Goal: Register for event/course

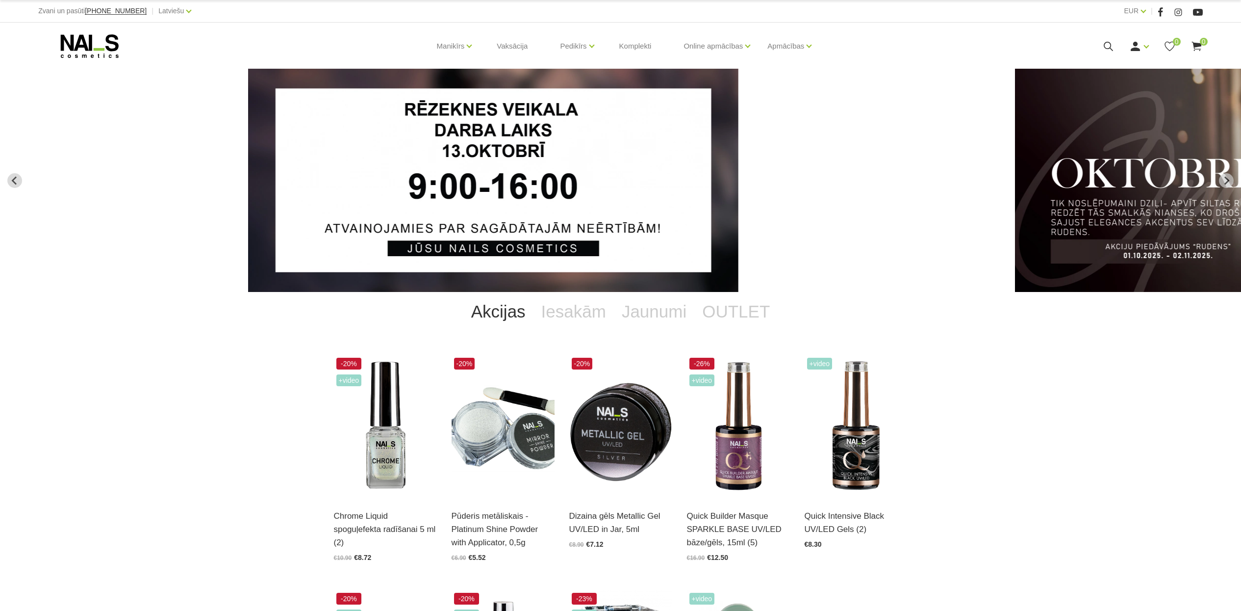
click at [440, 45] on link "Manikīrs" at bounding box center [451, 45] width 28 height 39
click at [34, 29] on div "Manikīrs Gēllakas Bāzes, topi un praimeri Gēlu sistēmas Dizaina sistēmas Dažādi…" at bounding box center [620, 46] width 1179 height 47
click at [77, 45] on use at bounding box center [90, 46] width 58 height 24
click at [58, 42] on icon at bounding box center [89, 46] width 103 height 25
click at [1108, 44] on icon at bounding box center [1108, 46] width 12 height 12
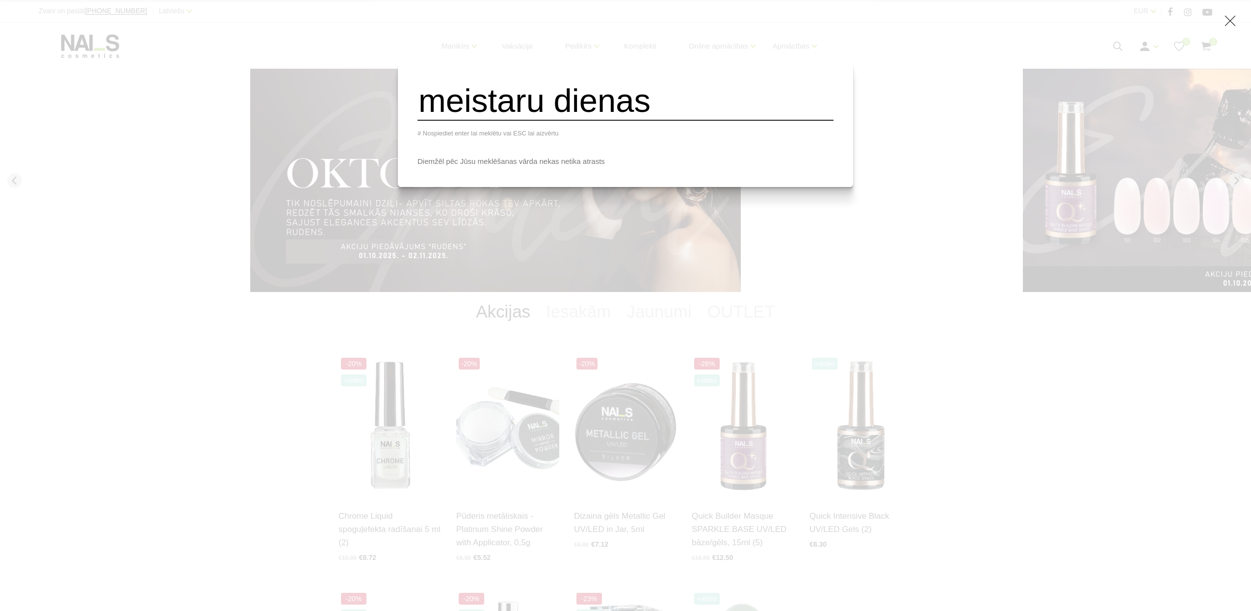
type input "meistaru dienas"
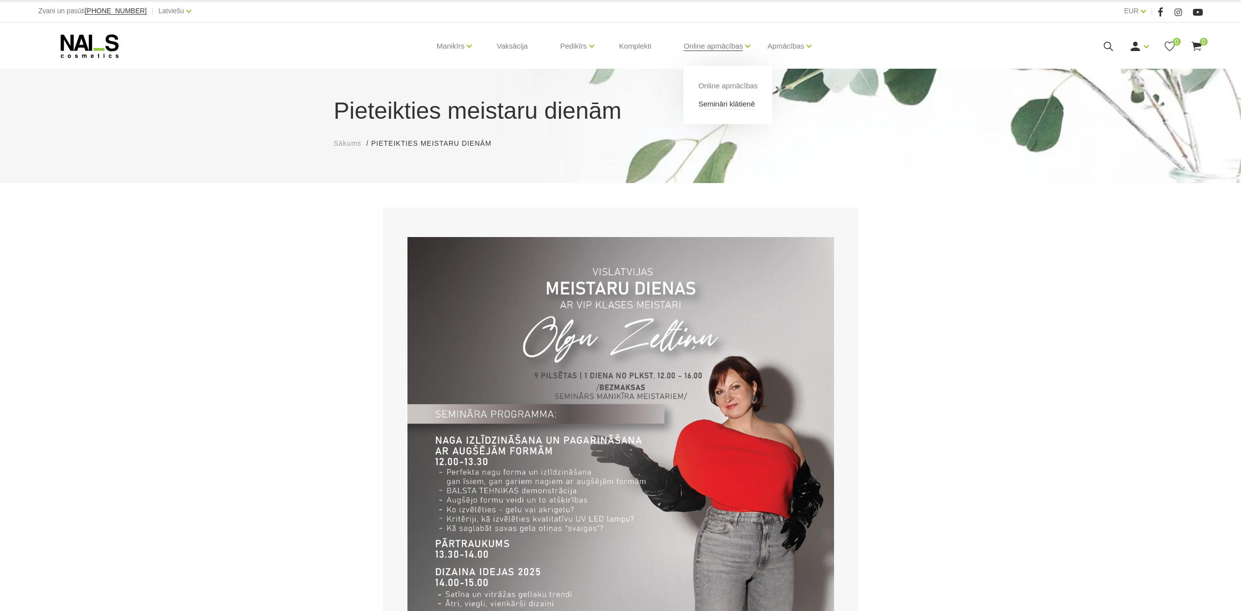
click at [730, 98] on li "Online apmācības" at bounding box center [727, 89] width 59 height 18
click at [731, 103] on link "Semināri klātienē" at bounding box center [726, 104] width 56 height 11
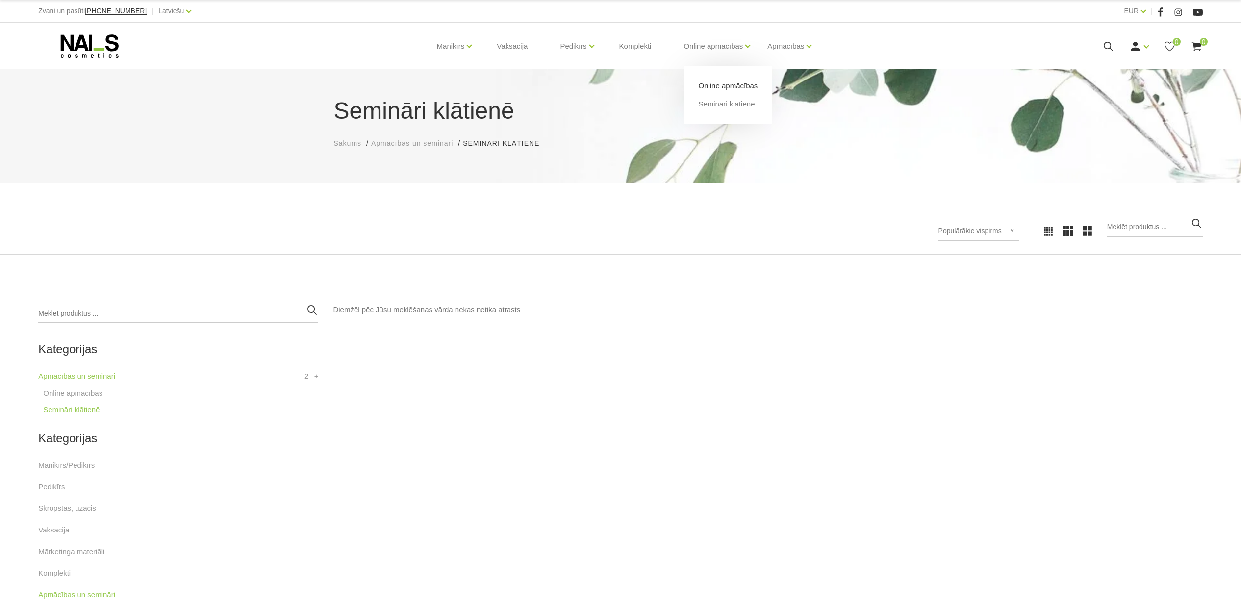
click at [715, 83] on link "Online apmācības" at bounding box center [727, 85] width 59 height 11
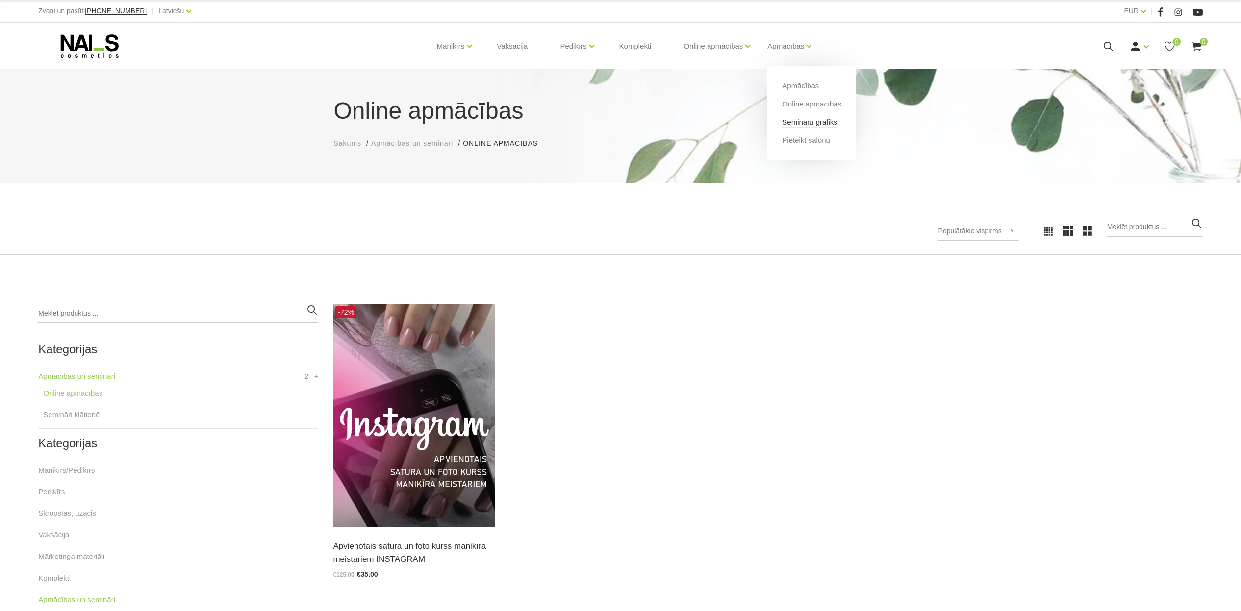
click at [796, 124] on link "Semināru grafiks" at bounding box center [809, 122] width 55 height 11
click at [795, 88] on link "Apmācības" at bounding box center [800, 85] width 37 height 11
